Goal: Obtain resource: Download file/media

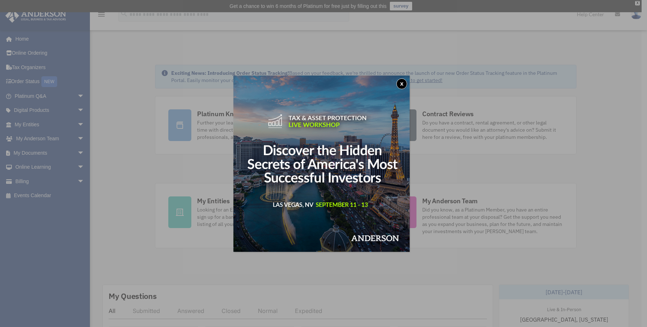
click at [406, 84] on button "x" at bounding box center [401, 83] width 11 height 11
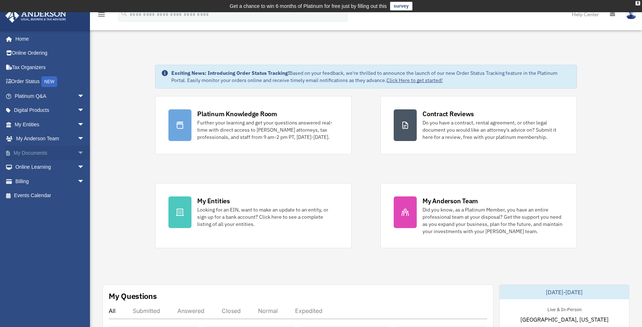
click at [77, 153] on span "arrow_drop_down" at bounding box center [84, 153] width 14 height 15
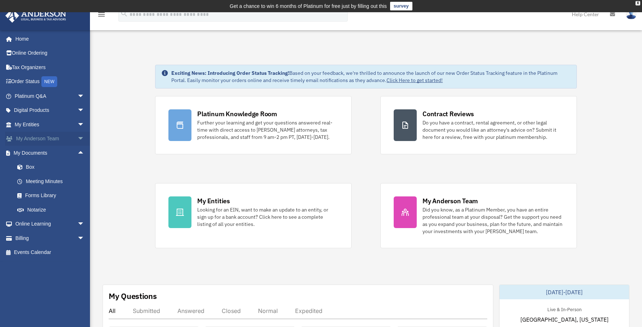
click at [77, 139] on span "arrow_drop_down" at bounding box center [84, 139] width 14 height 15
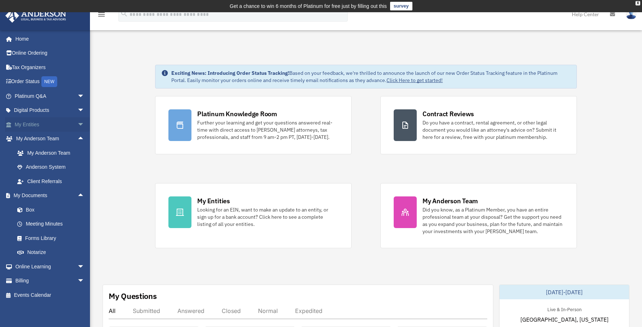
click at [77, 124] on span "arrow_drop_down" at bounding box center [84, 124] width 14 height 15
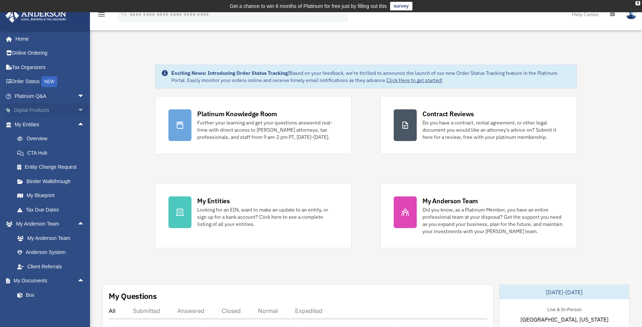
click at [77, 110] on span "arrow_drop_down" at bounding box center [84, 110] width 14 height 15
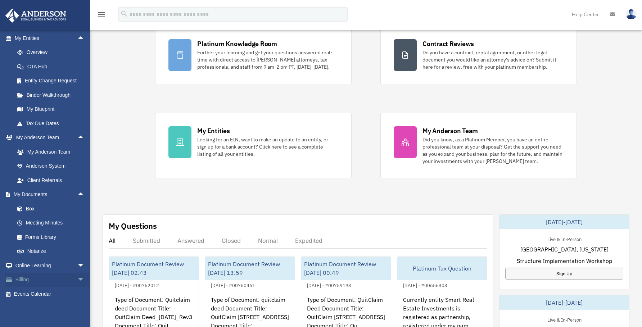
scroll to position [72, 0]
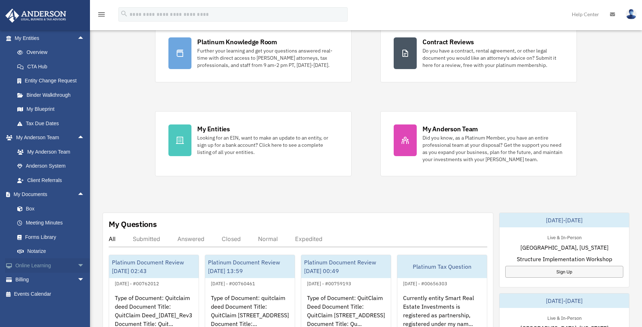
click at [77, 265] on span "arrow_drop_down" at bounding box center [84, 265] width 14 height 15
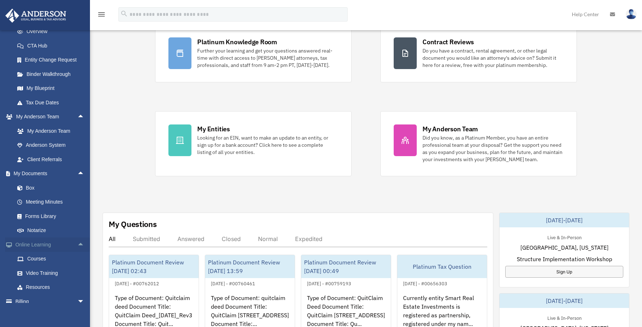
scroll to position [179, 0]
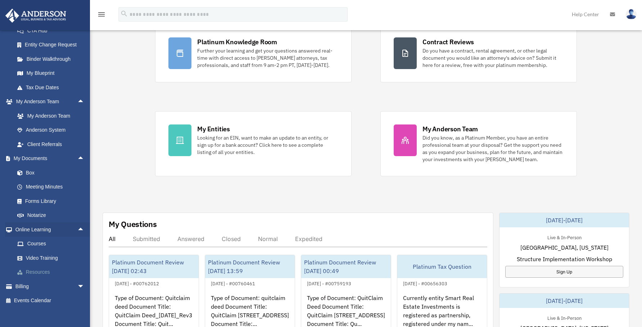
click at [44, 270] on link "Resources" at bounding box center [52, 272] width 85 height 14
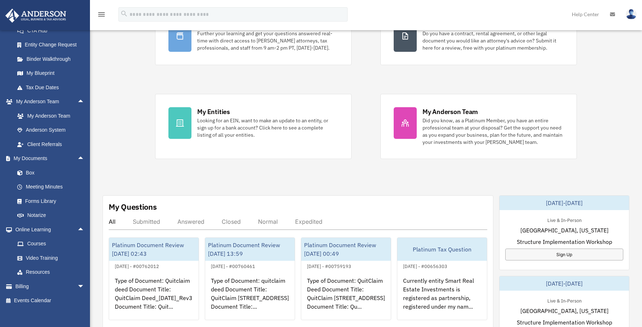
scroll to position [106, 0]
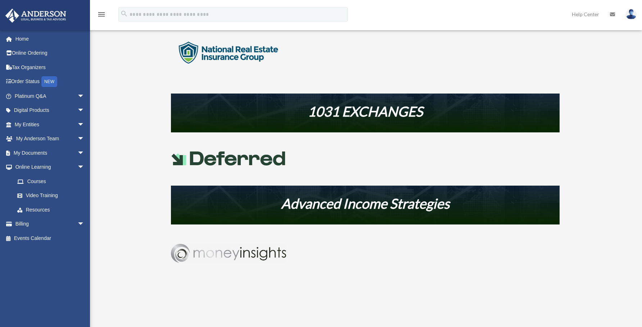
scroll to position [300, 0]
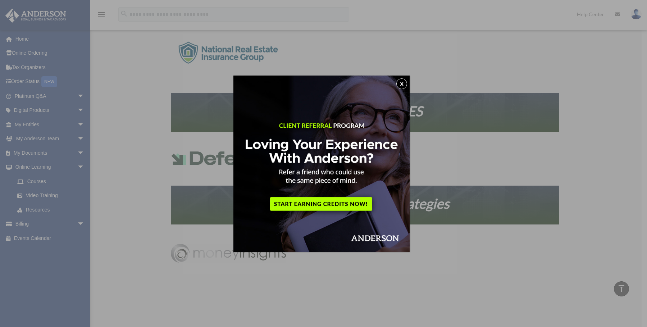
click at [401, 84] on button "x" at bounding box center [401, 83] width 11 height 11
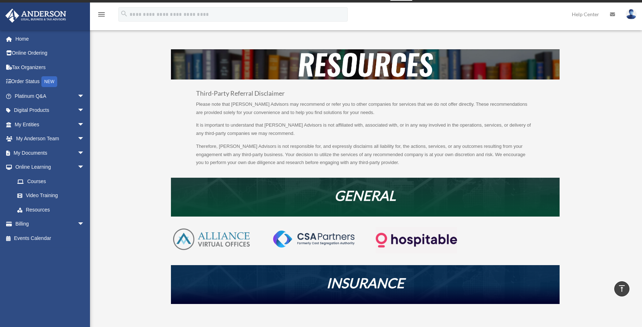
scroll to position [0, 0]
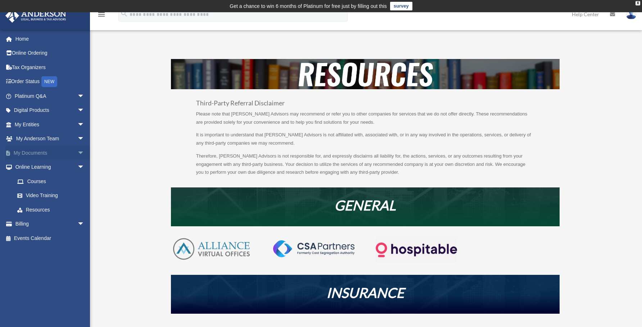
click at [77, 152] on span "arrow_drop_down" at bounding box center [84, 153] width 14 height 15
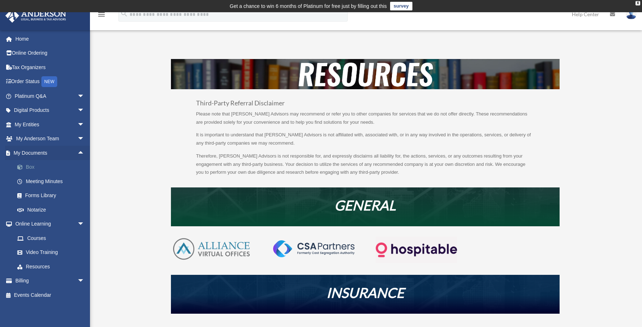
click at [29, 165] on link "Box" at bounding box center [52, 167] width 85 height 14
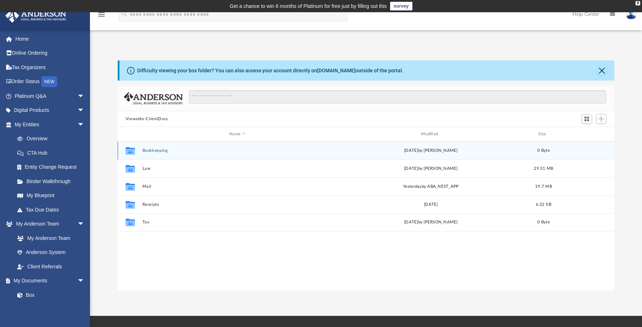
scroll to position [158, 491]
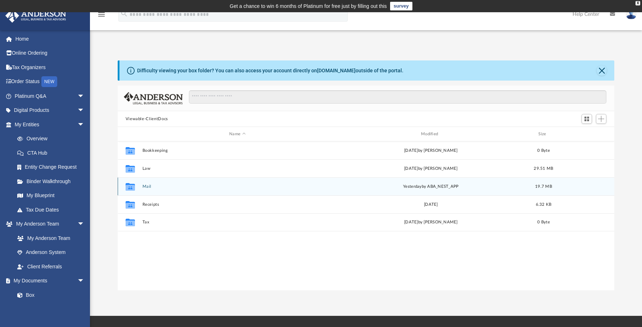
click at [144, 186] on button "Mail" at bounding box center [237, 186] width 190 height 5
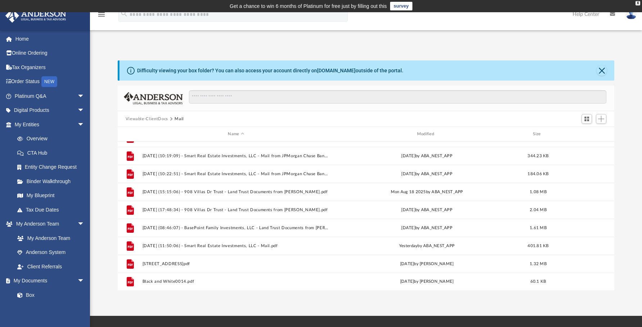
scroll to position [301, 0]
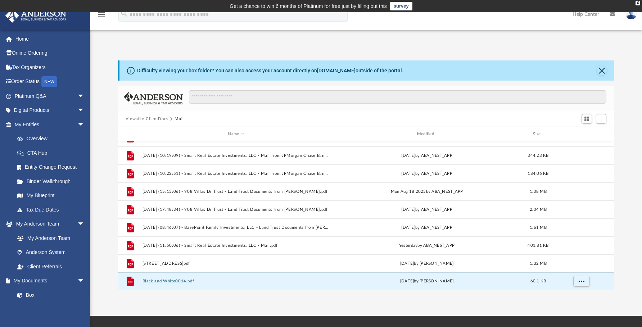
click at [170, 281] on button "Black and White0014.pdf" at bounding box center [235, 281] width 187 height 5
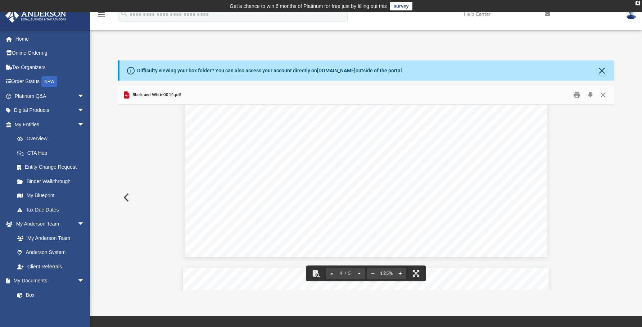
scroll to position [1942, 0]
click at [121, 195] on button "Preview" at bounding box center [126, 197] width 16 height 20
click at [127, 197] on button "Preview" at bounding box center [126, 197] width 16 height 20
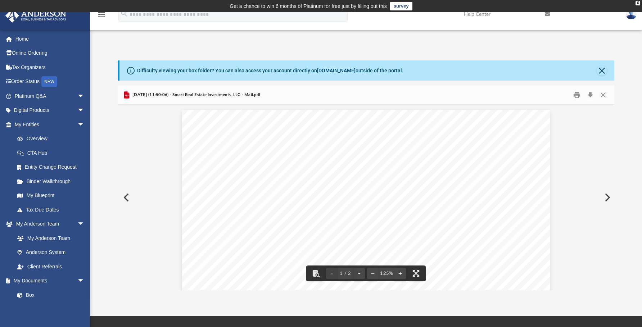
click at [126, 196] on button "Preview" at bounding box center [126, 197] width 16 height 20
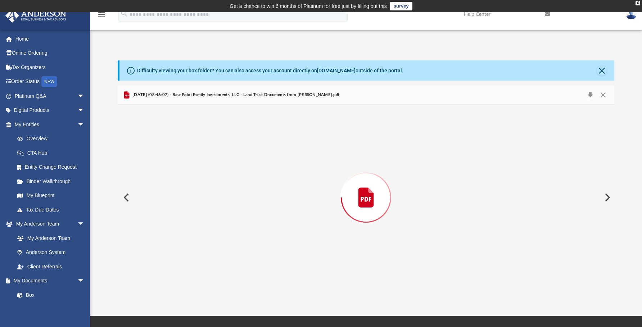
click at [126, 196] on button "Preview" at bounding box center [126, 197] width 16 height 20
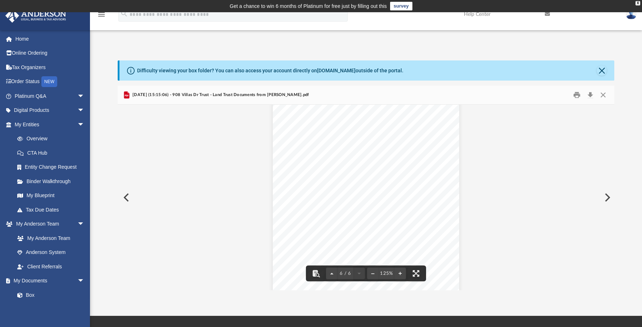
scroll to position [2360, 0]
click at [128, 195] on button "Preview" at bounding box center [126, 197] width 16 height 20
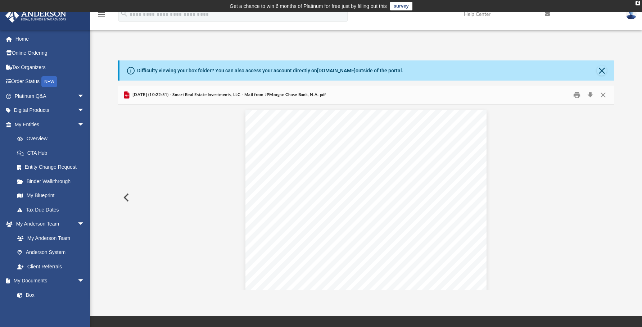
click at [127, 196] on button "Preview" at bounding box center [126, 197] width 16 height 20
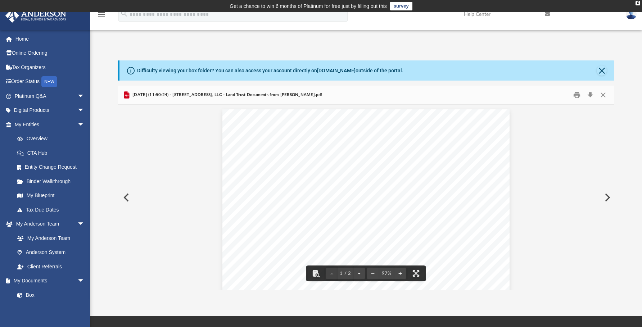
scroll to position [0, 0]
click at [127, 201] on button "Preview" at bounding box center [126, 197] width 16 height 20
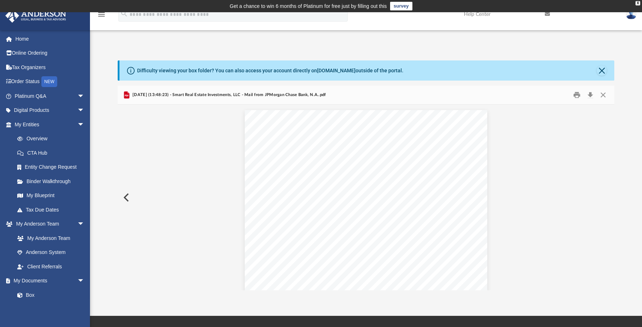
click at [127, 201] on button "Preview" at bounding box center [126, 197] width 16 height 20
click at [126, 200] on button "Preview" at bounding box center [126, 197] width 16 height 20
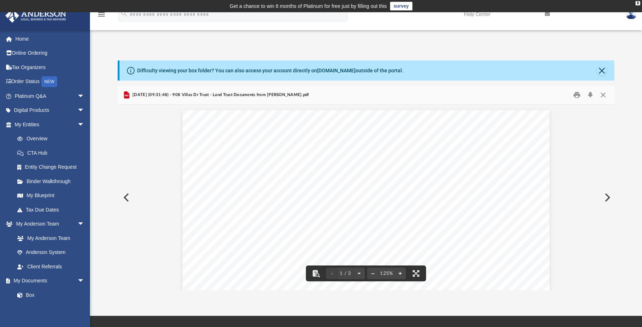
click at [128, 199] on button "Preview" at bounding box center [126, 197] width 16 height 20
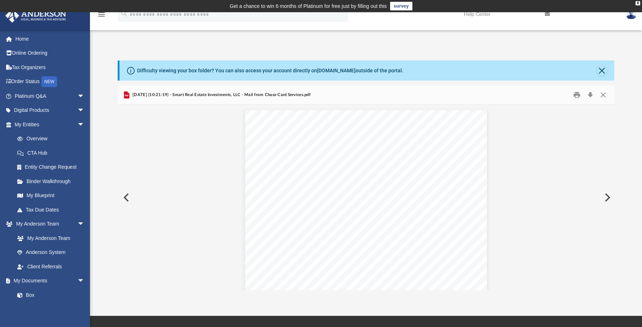
click at [121, 198] on button "Preview" at bounding box center [126, 197] width 16 height 20
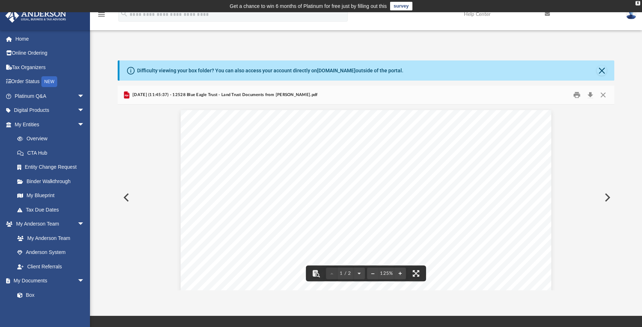
click at [128, 196] on button "Preview" at bounding box center [126, 197] width 16 height 20
click at [127, 197] on button "Preview" at bounding box center [126, 197] width 16 height 20
click at [127, 199] on button "Preview" at bounding box center [126, 197] width 16 height 20
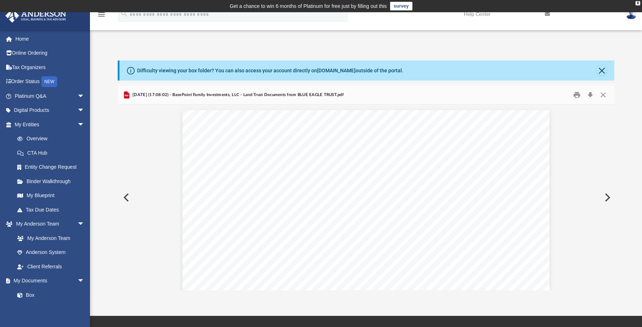
click at [126, 197] on button "Preview" at bounding box center [126, 197] width 16 height 20
click at [126, 196] on button "Preview" at bounding box center [126, 197] width 16 height 20
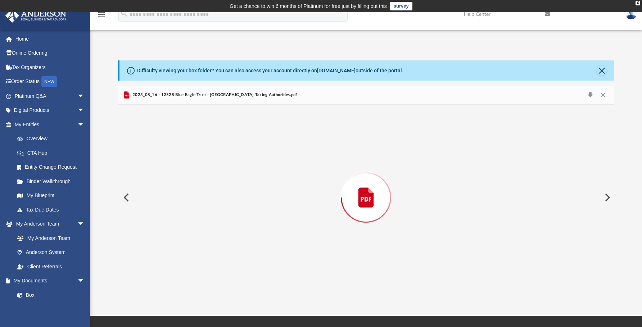
click at [126, 195] on button "Preview" at bounding box center [126, 197] width 16 height 20
click at [126, 195] on div "Preview" at bounding box center [366, 198] width 497 height 186
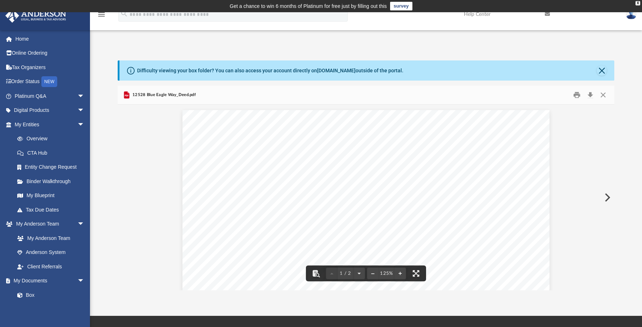
click at [607, 196] on button "Preview" at bounding box center [606, 197] width 16 height 20
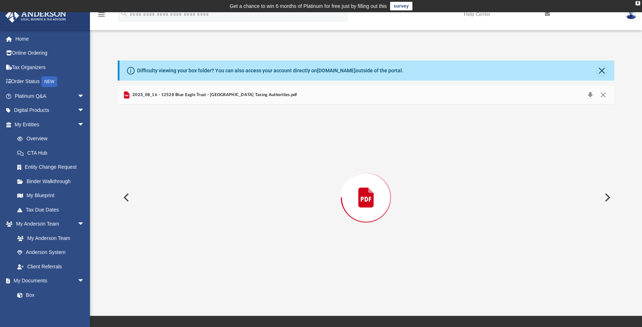
click at [607, 196] on button "Preview" at bounding box center [606, 197] width 16 height 20
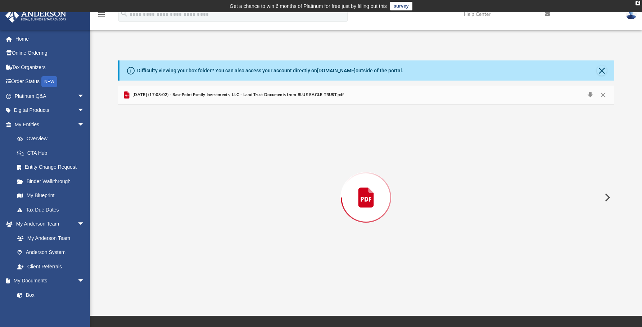
click at [607, 196] on button "Preview" at bounding box center [606, 197] width 16 height 20
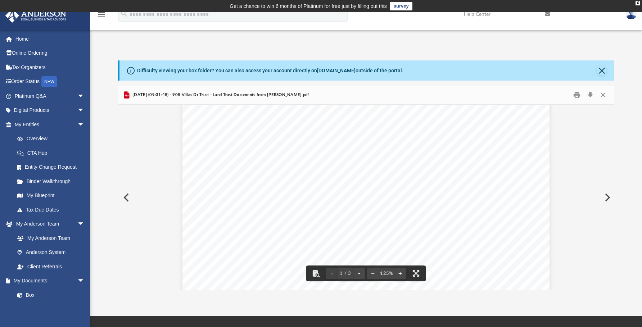
scroll to position [288, 0]
click at [128, 199] on button "Preview" at bounding box center [126, 197] width 16 height 20
click at [604, 197] on button "Preview" at bounding box center [606, 197] width 16 height 20
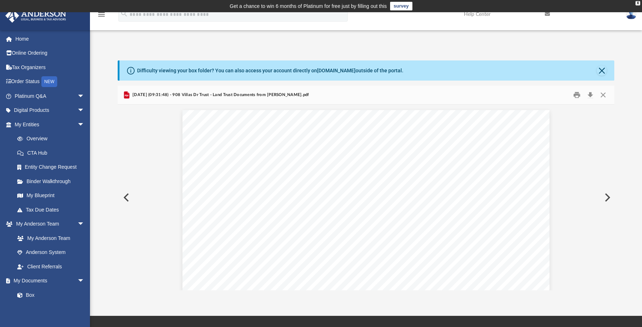
click at [604, 197] on button "Preview" at bounding box center [606, 197] width 16 height 20
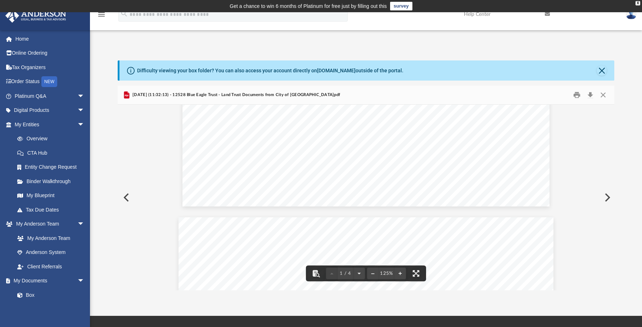
scroll to position [396, 0]
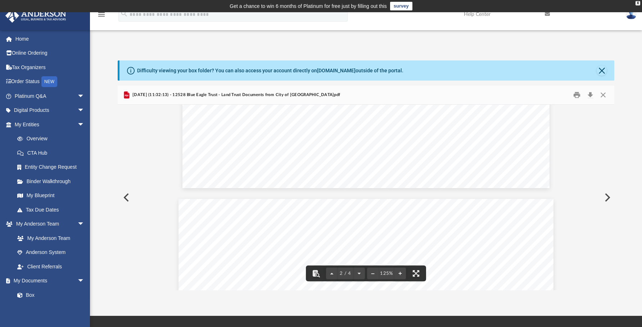
click at [126, 201] on button "Preview" at bounding box center [126, 197] width 16 height 20
click at [126, 199] on button "Preview" at bounding box center [126, 197] width 16 height 20
click at [607, 196] on button "Preview" at bounding box center [606, 197] width 16 height 20
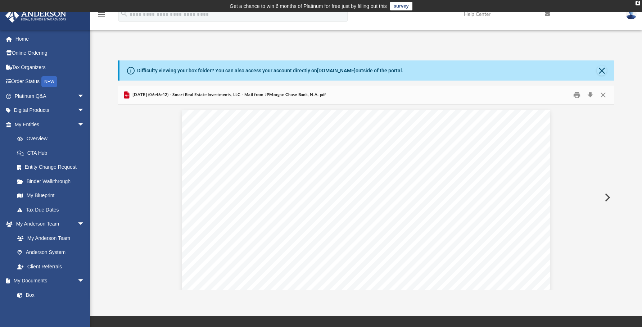
click at [607, 196] on button "Preview" at bounding box center [606, 197] width 16 height 20
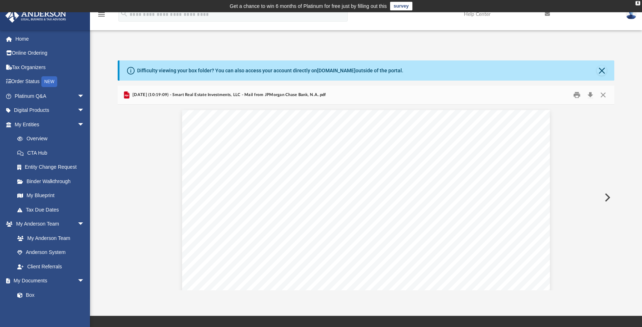
click at [607, 196] on button "Preview" at bounding box center [606, 197] width 16 height 20
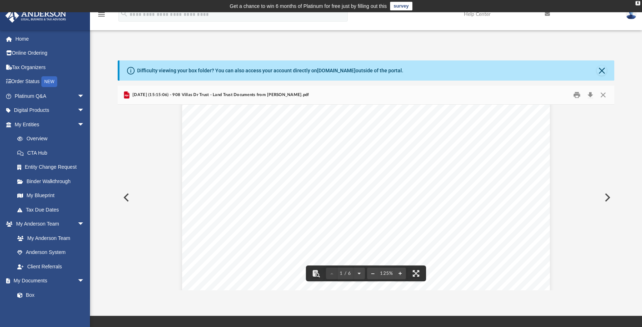
scroll to position [0, 0]
click at [606, 197] on button "Preview" at bounding box center [606, 197] width 16 height 20
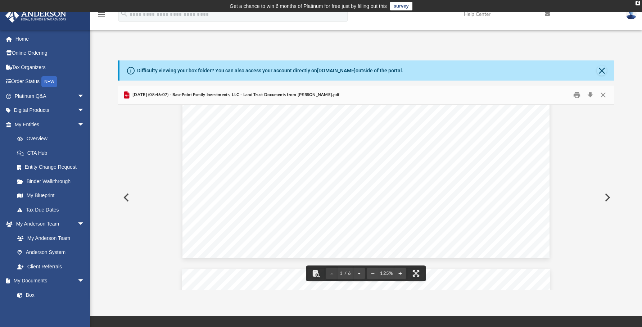
click at [607, 197] on button "Preview" at bounding box center [606, 197] width 16 height 20
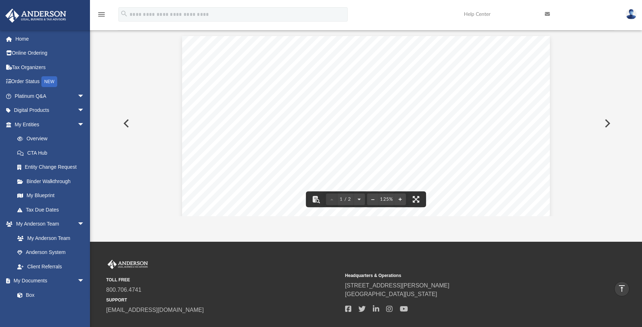
scroll to position [0, 0]
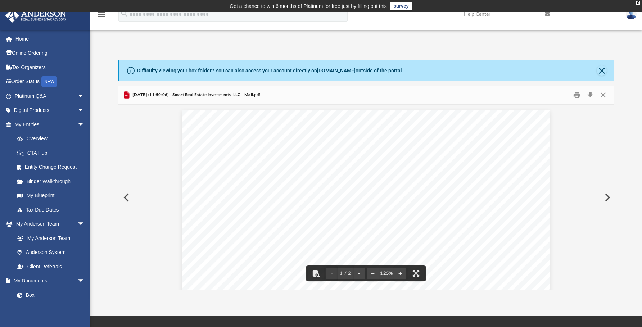
click at [608, 197] on button "Preview" at bounding box center [606, 197] width 16 height 20
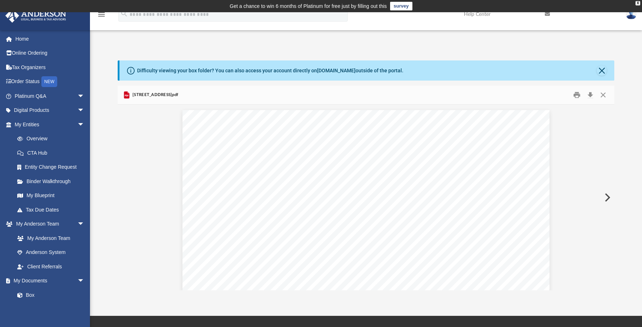
click at [608, 197] on button "Preview" at bounding box center [606, 197] width 16 height 20
